Goal: Task Accomplishment & Management: Use online tool/utility

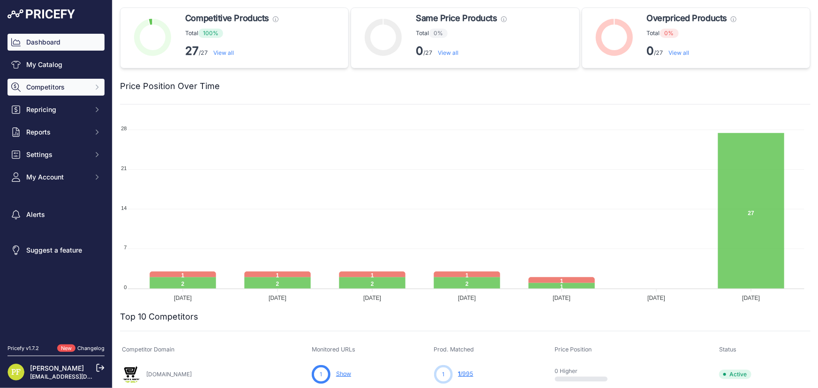
click at [86, 86] on span "Competitors" at bounding box center [56, 86] width 61 height 9
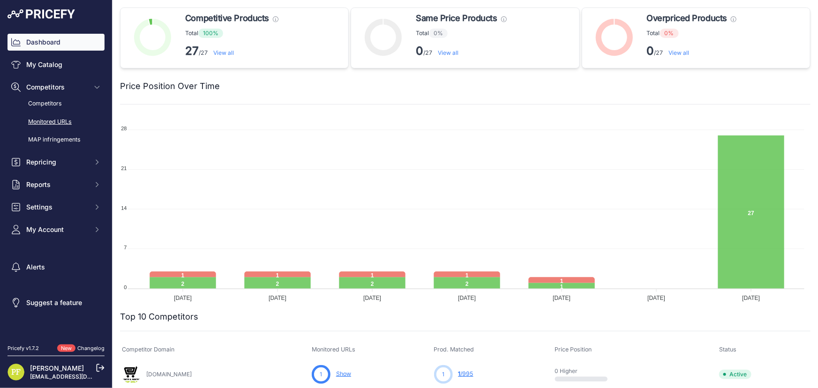
click at [67, 115] on link "Monitored URLs" at bounding box center [55, 122] width 97 height 16
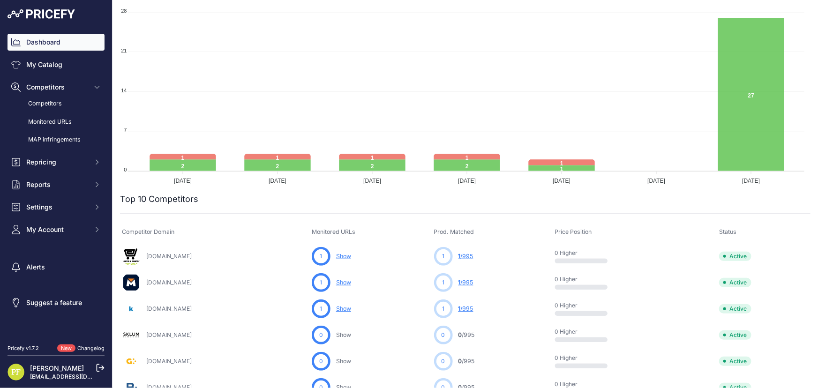
scroll to position [127, 0]
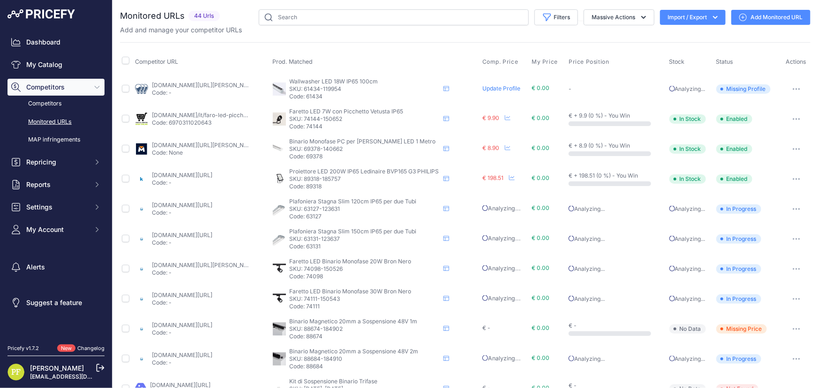
click at [711, 15] on icon "button" at bounding box center [715, 17] width 9 height 9
click at [689, 33] on div "Import" at bounding box center [691, 37] width 75 height 17
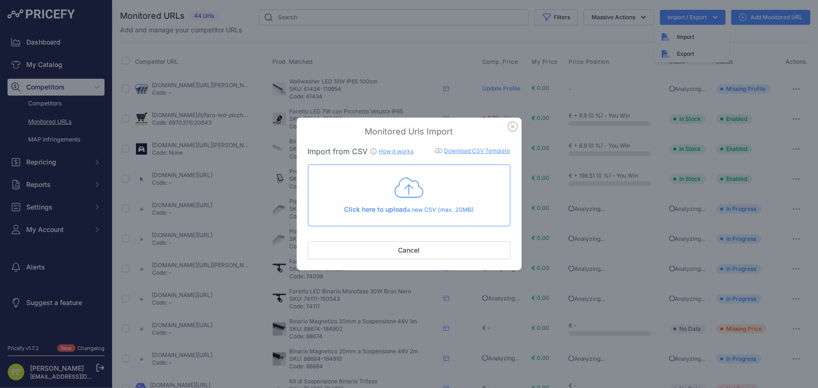
click at [465, 149] on link "Download CSV Template" at bounding box center [477, 150] width 66 height 7
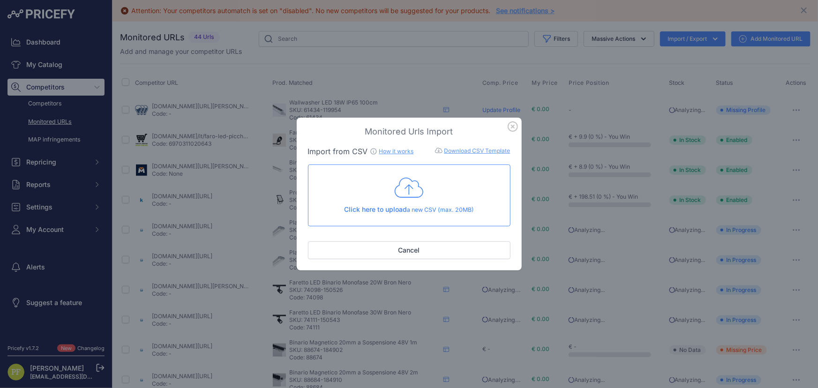
click at [407, 191] on icon at bounding box center [409, 187] width 29 height 23
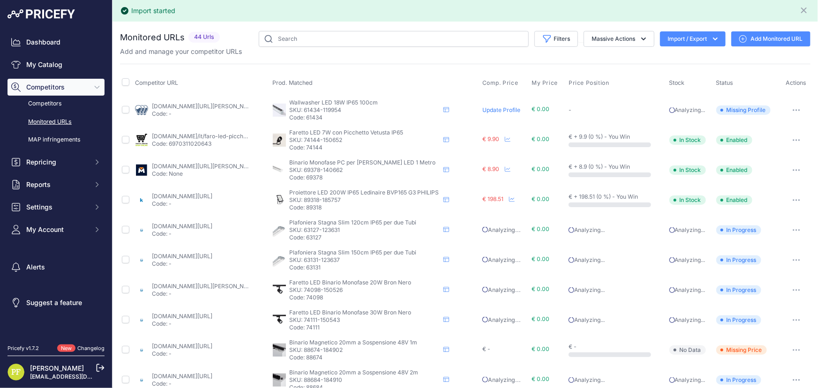
click at [54, 119] on link "Monitored URLs" at bounding box center [55, 122] width 97 height 16
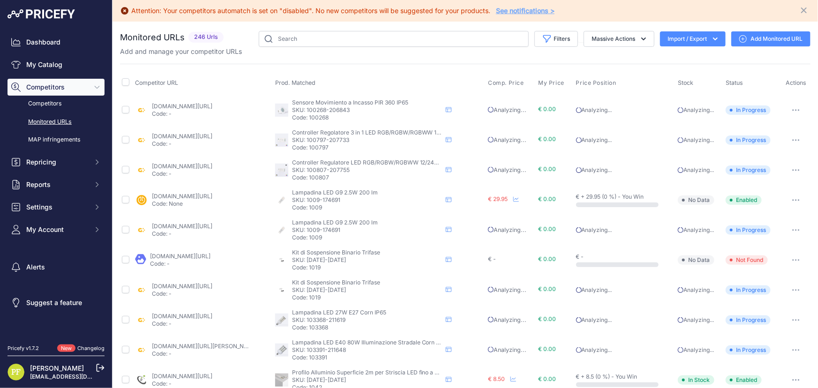
click at [160, 104] on link "greenice.com/it-it/products/sensore-di-movimento-incasso-360o-1200-300w?_pos=1&…" at bounding box center [182, 106] width 60 height 7
click at [51, 42] on link "Dashboard" at bounding box center [55, 42] width 97 height 17
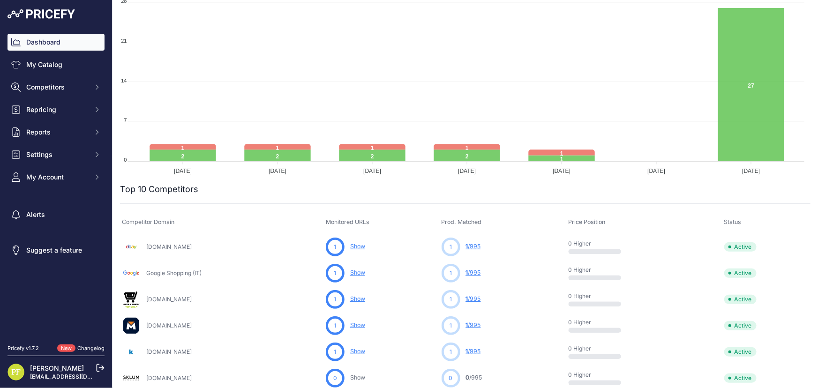
scroll to position [149, 0]
drag, startPoint x: 99, startPoint y: 369, endPoint x: 105, endPoint y: 350, distance: 19.4
click at [99, 369] on icon at bounding box center [100, 368] width 8 height 8
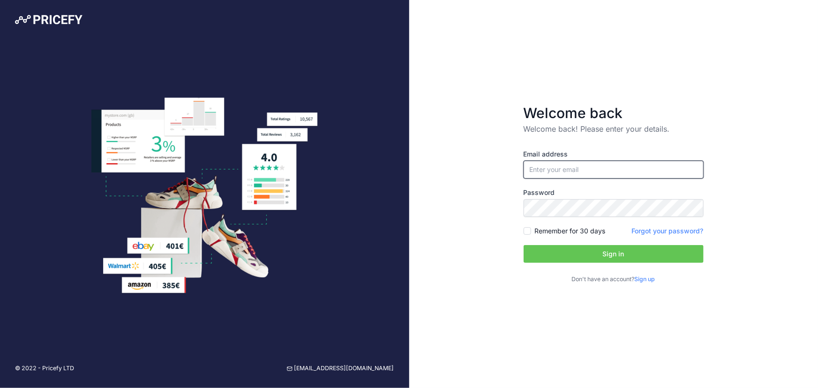
type input "[EMAIL_ADDRESS][DOMAIN_NAME]"
click at [606, 169] on input "[EMAIL_ADDRESS][DOMAIN_NAME]" at bounding box center [614, 170] width 180 height 18
click at [422, 228] on div "Welcome back Welcome back! Please enter your details. Email address [EMAIL_ADDR…" at bounding box center [613, 194] width 409 height 388
click at [577, 260] on button "Sign in" at bounding box center [614, 254] width 180 height 18
